Goal: Information Seeking & Learning: Learn about a topic

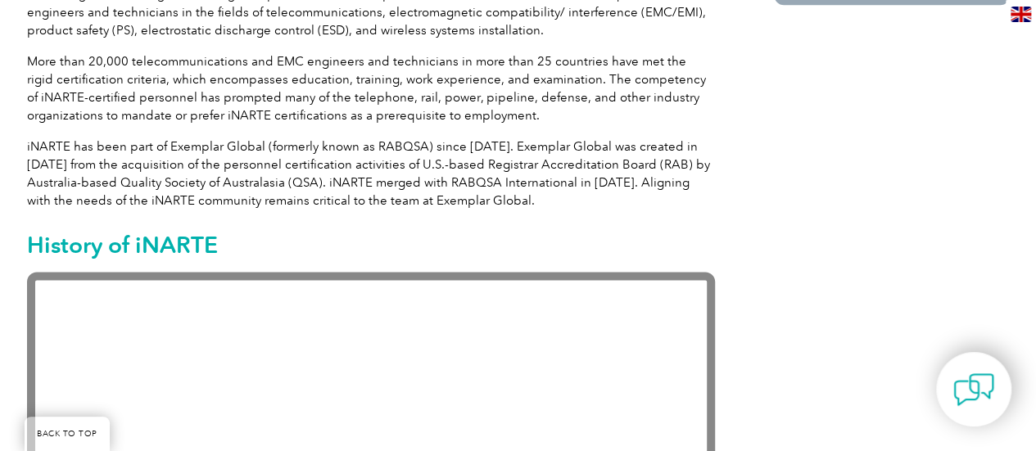
scroll to position [1029, 0]
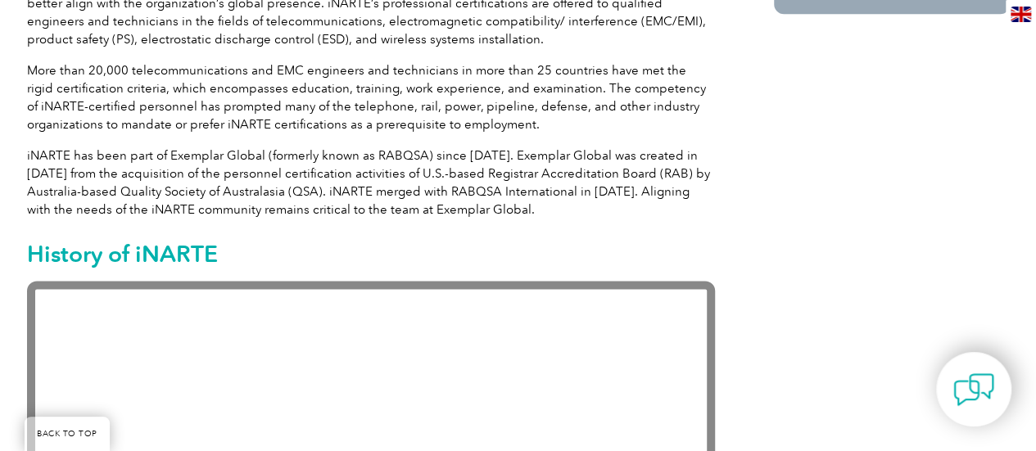
click at [1015, 17] on img at bounding box center [1020, 15] width 20 height 16
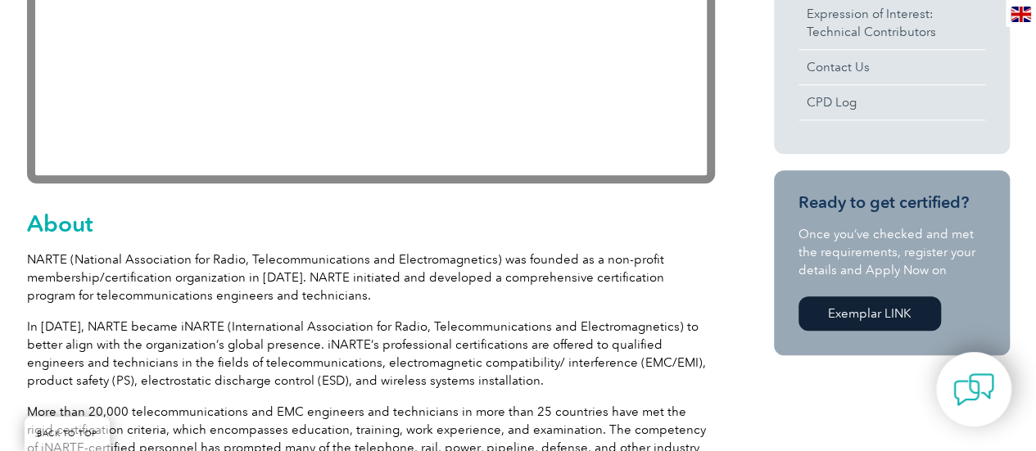
scroll to position [431, 0]
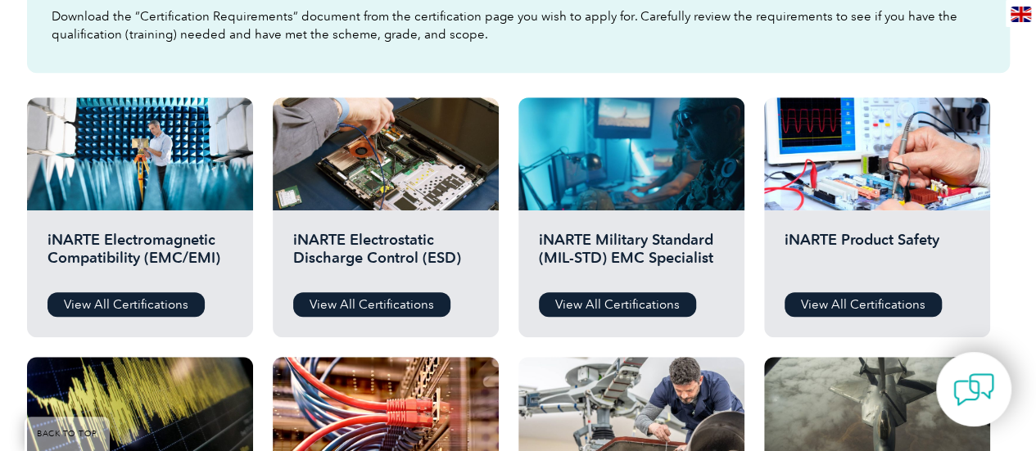
scroll to position [501, 0]
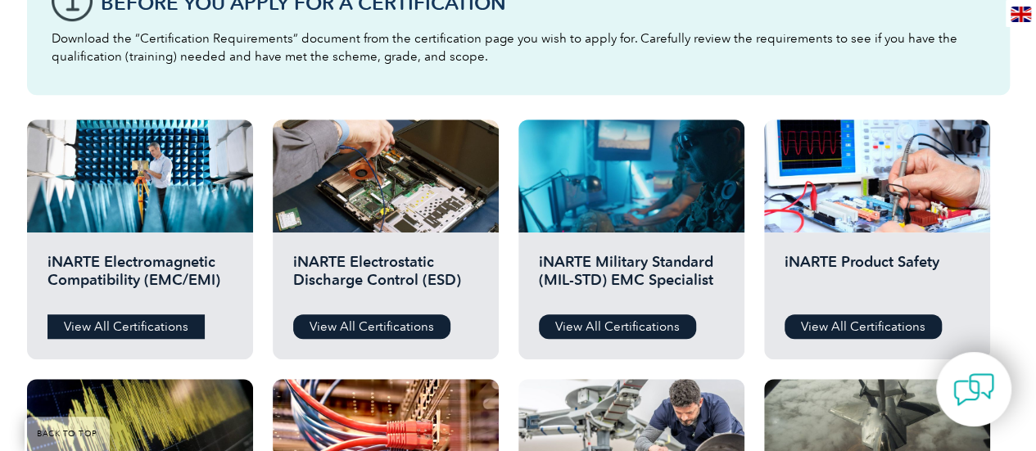
click at [165, 325] on link "View All Certifications" at bounding box center [125, 326] width 157 height 25
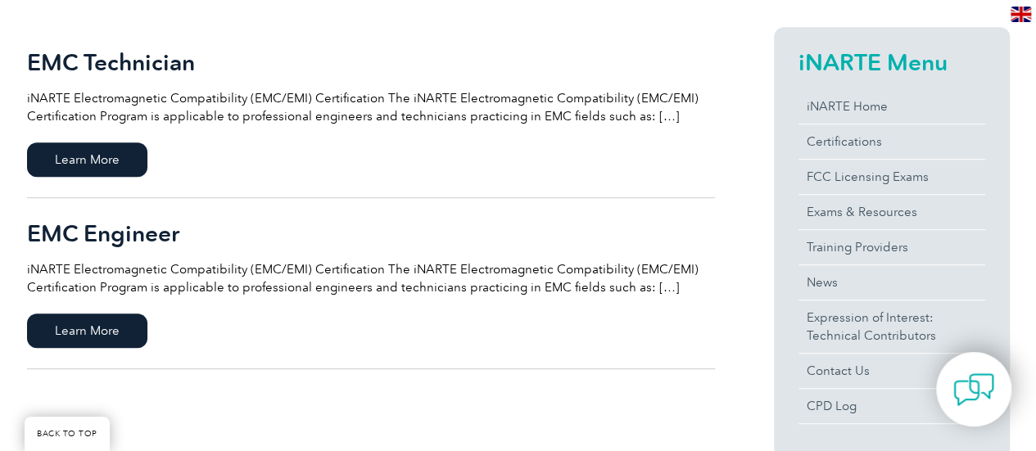
scroll to position [390, 0]
click at [627, 286] on p "iNARTE Electromagnetic Compatibility (EMC/EMI) Certification The iNARTE Electro…" at bounding box center [371, 278] width 688 height 36
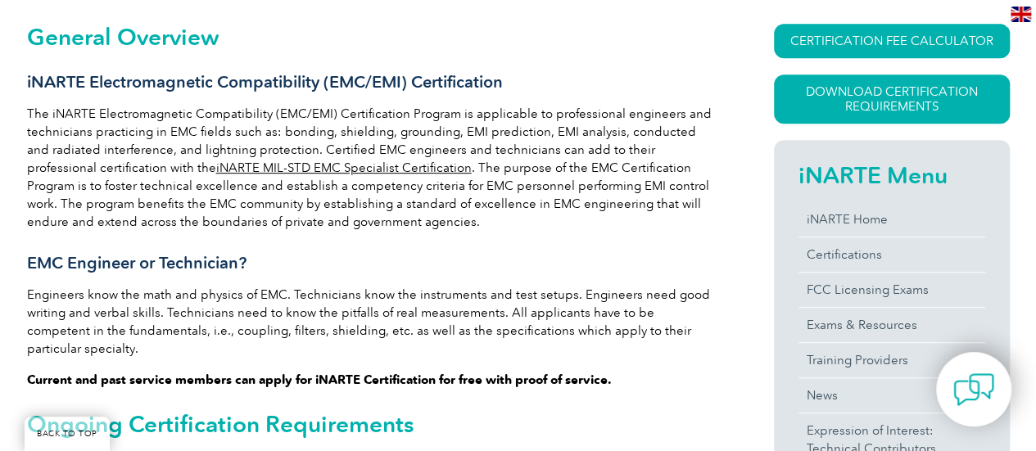
scroll to position [360, 0]
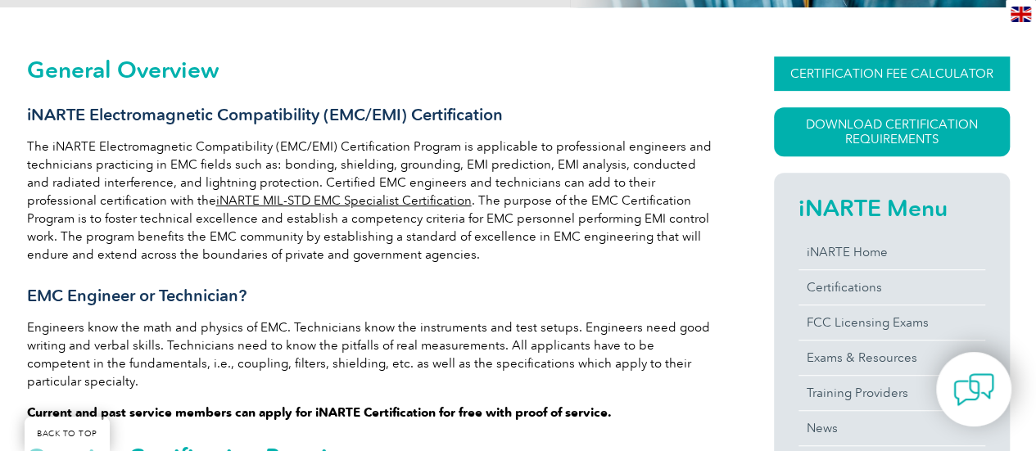
click at [902, 66] on link "CERTIFICATION FEE CALCULATOR" at bounding box center [892, 73] width 236 height 34
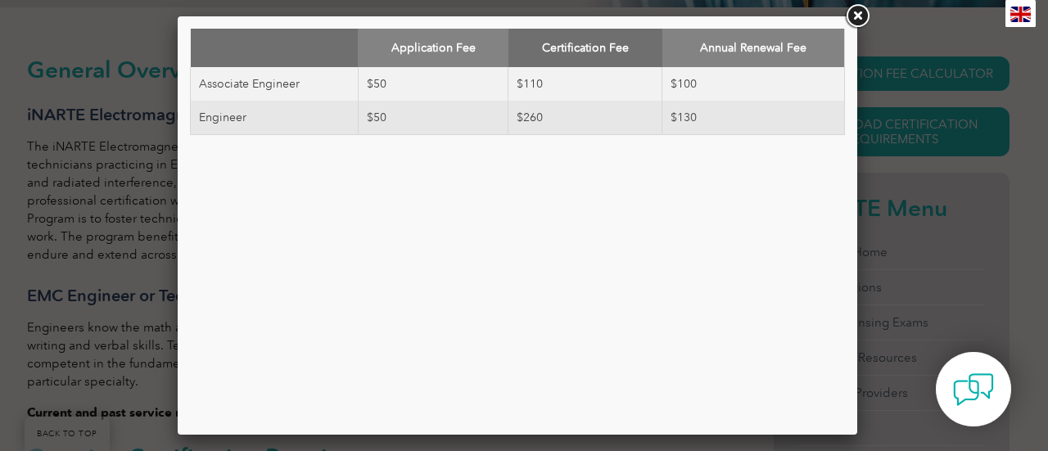
click at [848, 13] on link at bounding box center [856, 16] width 29 height 29
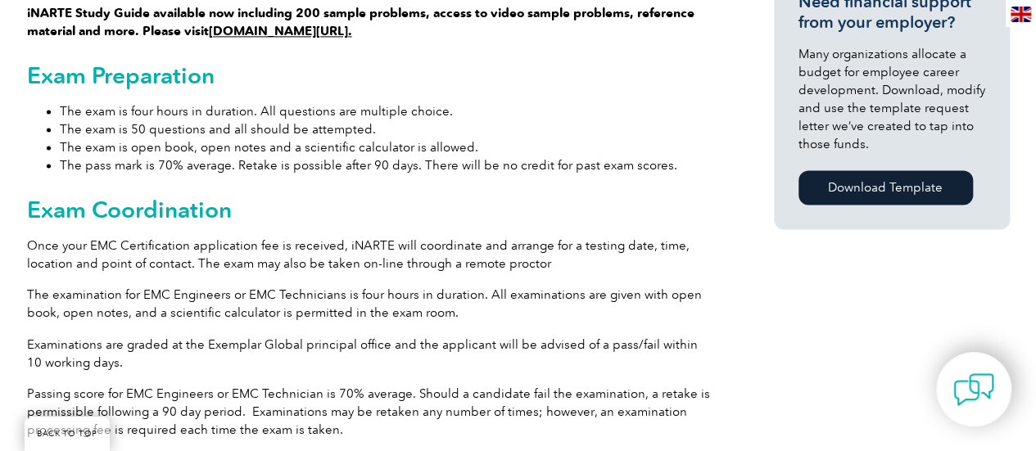
scroll to position [1310, 0]
